Goal: Find specific page/section: Find specific page/section

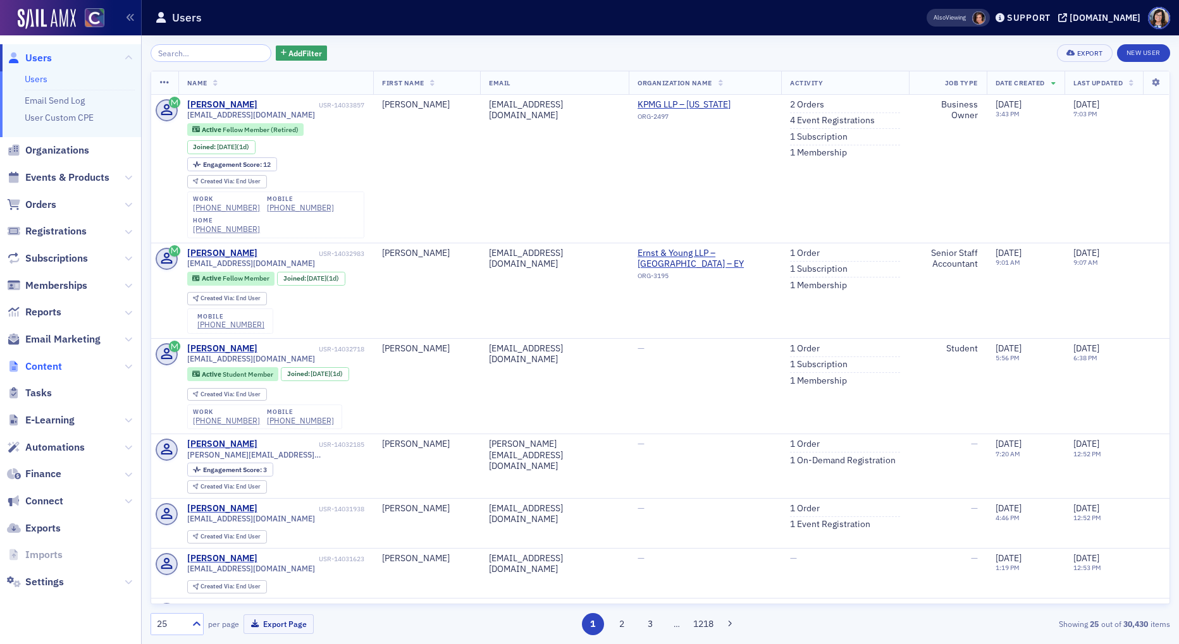
click at [40, 367] on span "Content" at bounding box center [43, 367] width 37 height 14
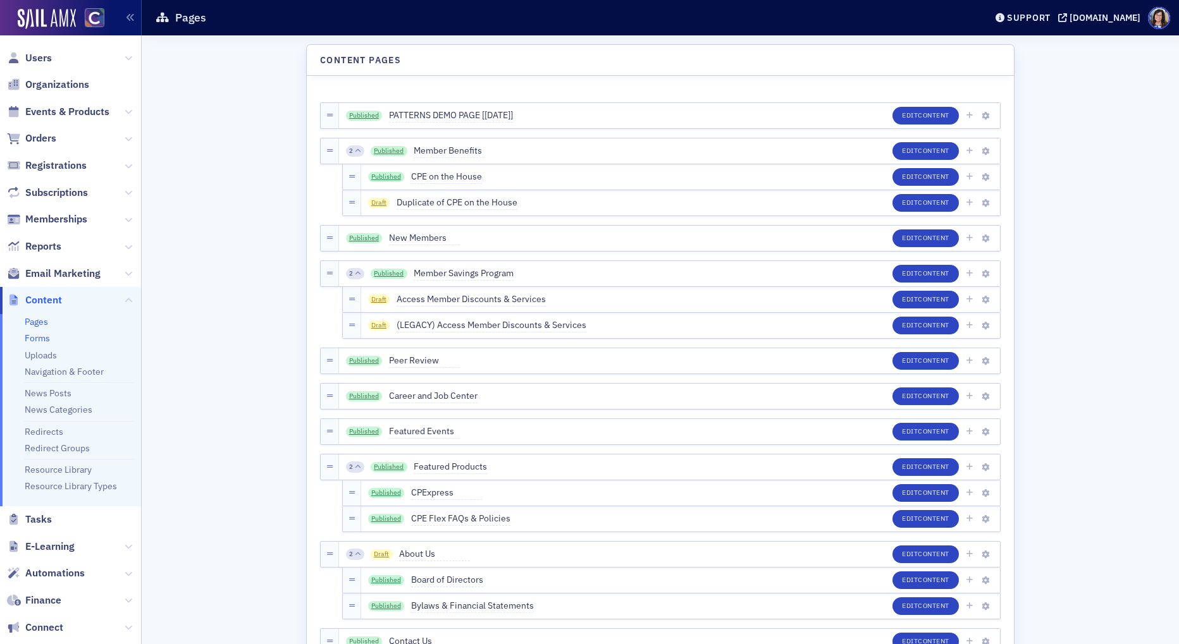
click at [36, 336] on link "Forms" at bounding box center [37, 338] width 25 height 11
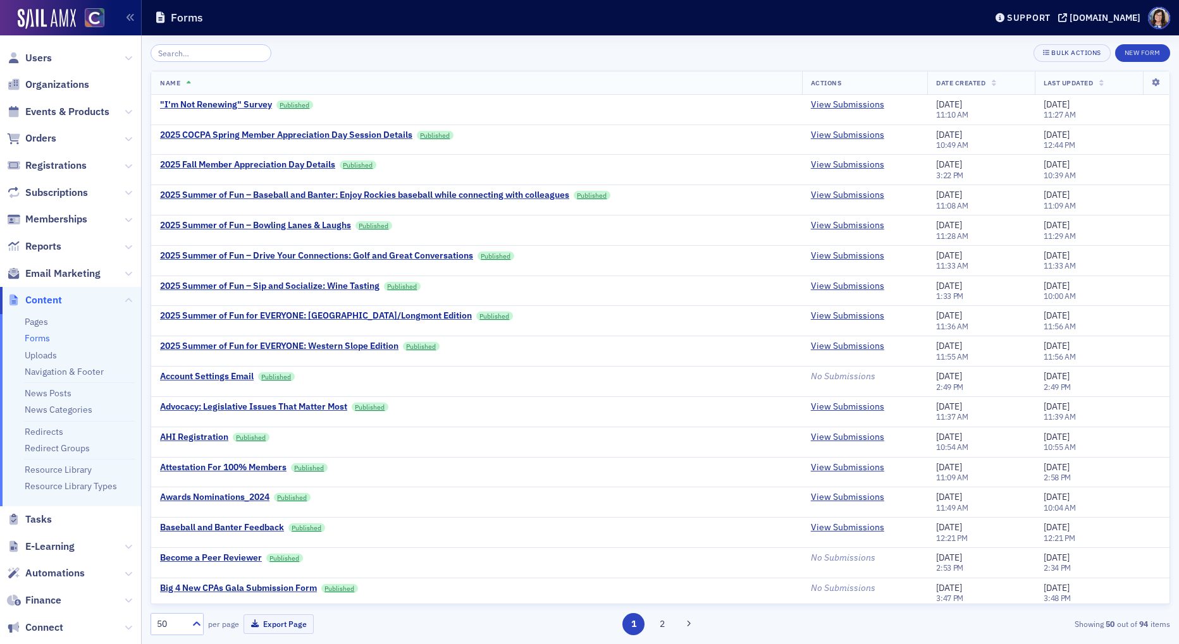
click at [222, 54] on input "search" at bounding box center [210, 53] width 121 height 18
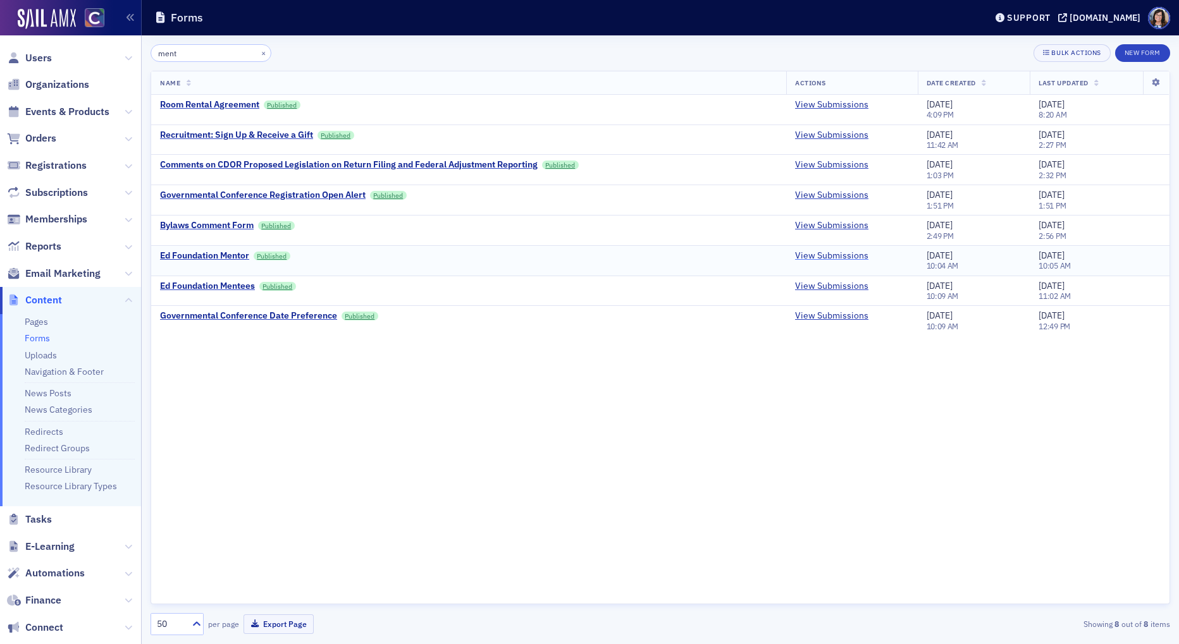
type input "ment"
click at [833, 255] on link "View Submissions" at bounding box center [831, 255] width 73 height 11
click at [834, 286] on link "View Submissions" at bounding box center [831, 286] width 73 height 11
